Goal: Task Accomplishment & Management: Use online tool/utility

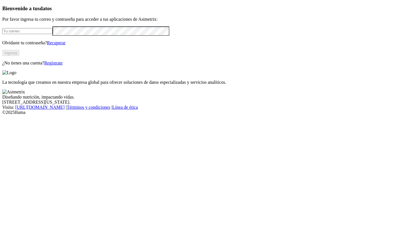
click at [52, 34] on input "email" at bounding box center [27, 31] width 50 height 6
click at [101, 36] on form at bounding box center [208, 30] width 412 height 9
click at [52, 34] on input "email" at bounding box center [27, 31] width 50 height 6
type input "[PERSON_NAME][EMAIL_ADDRESS][PERSON_NAME][DOMAIN_NAME]"
click at [19, 56] on button "Ingresa" at bounding box center [10, 53] width 17 height 6
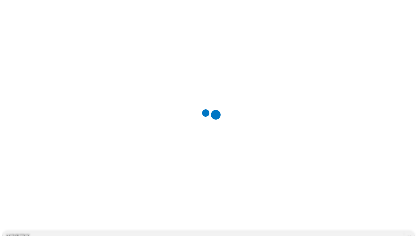
click at [70, 129] on div at bounding box center [210, 118] width 417 height 236
